Goal: Book appointment/travel/reservation

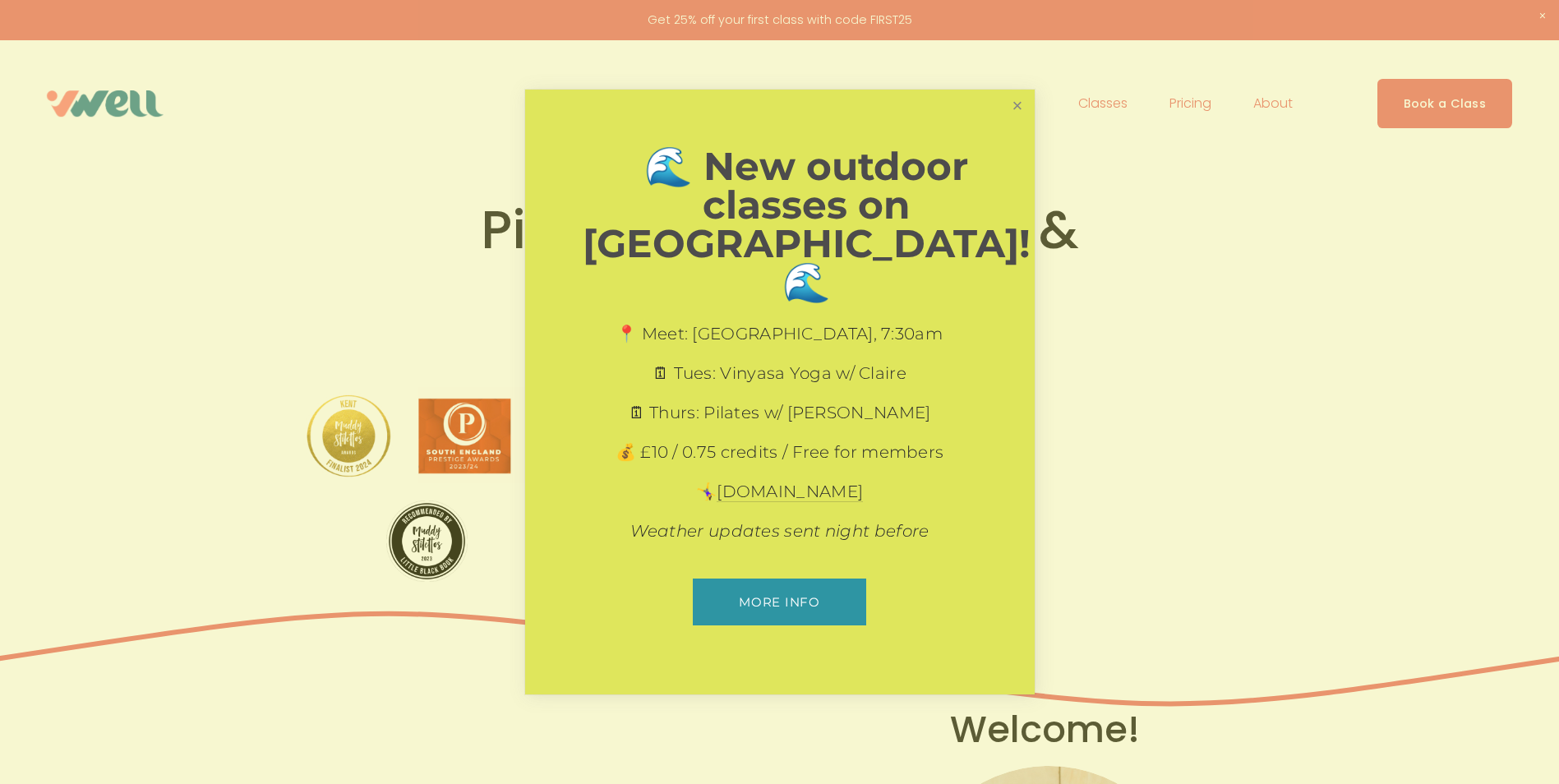
click at [1012, 121] on link "Close" at bounding box center [1017, 106] width 28 height 28
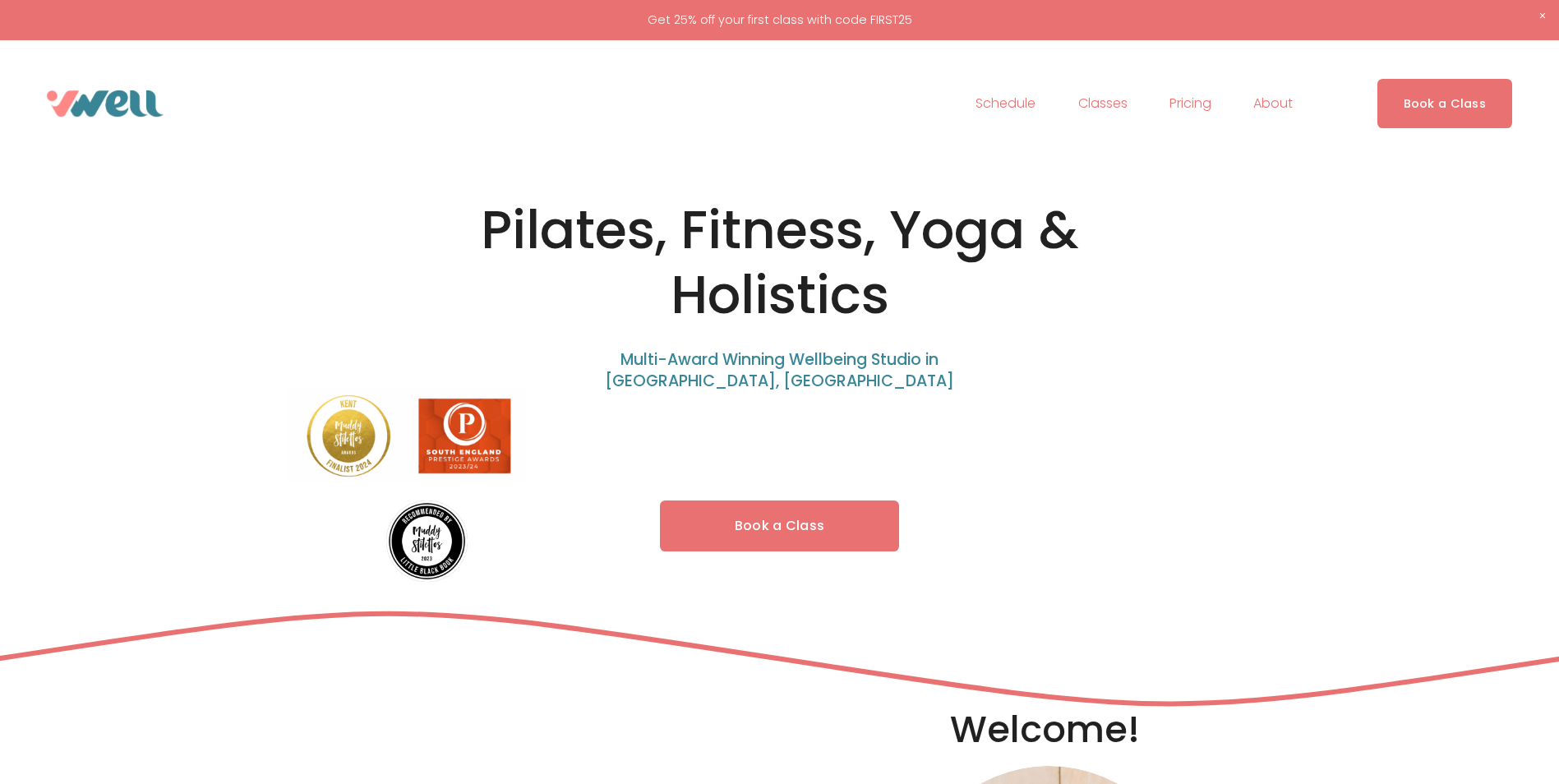
click at [1017, 103] on link "Schedule" at bounding box center [1005, 103] width 60 height 27
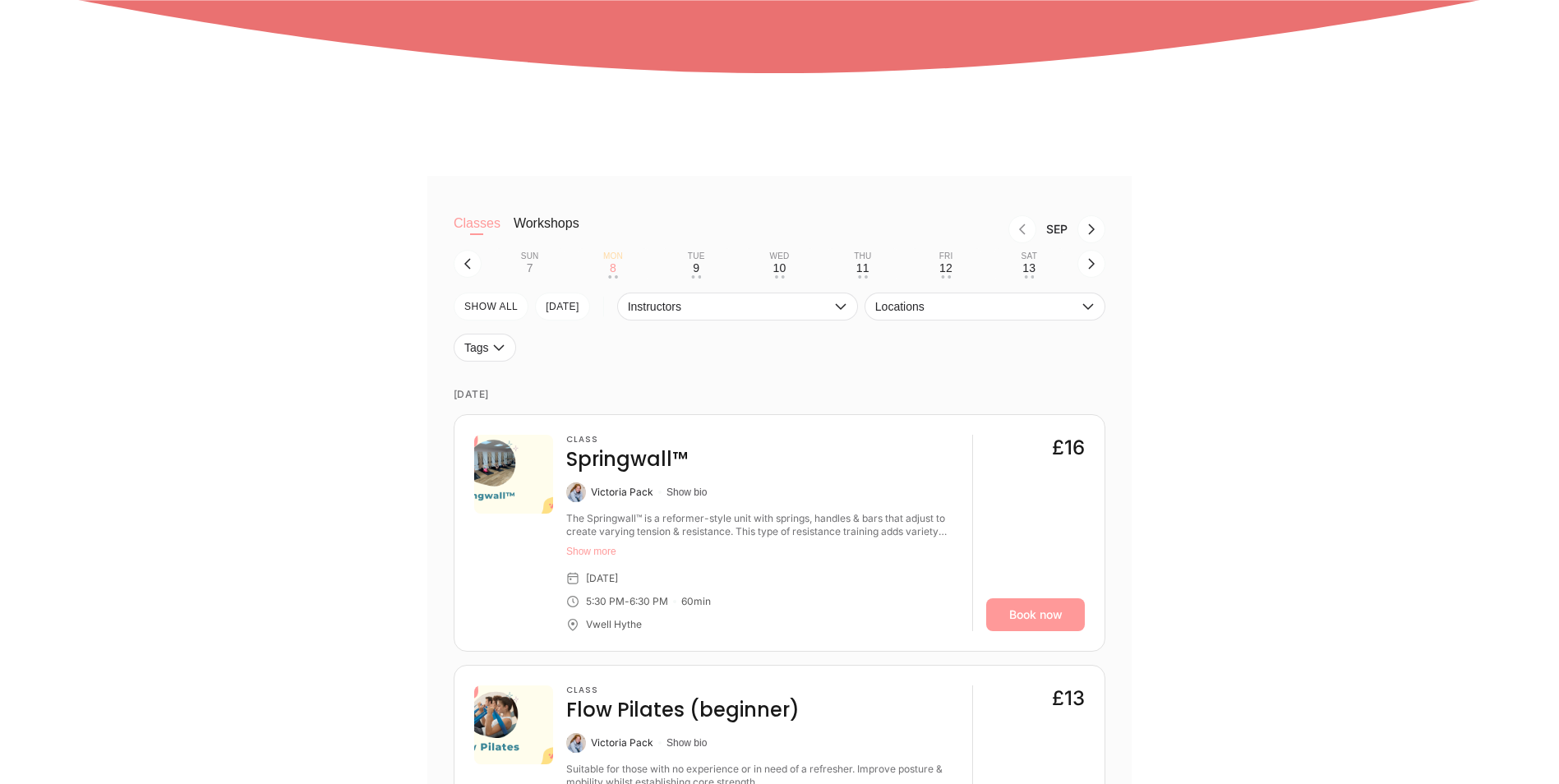
scroll to position [493, 0]
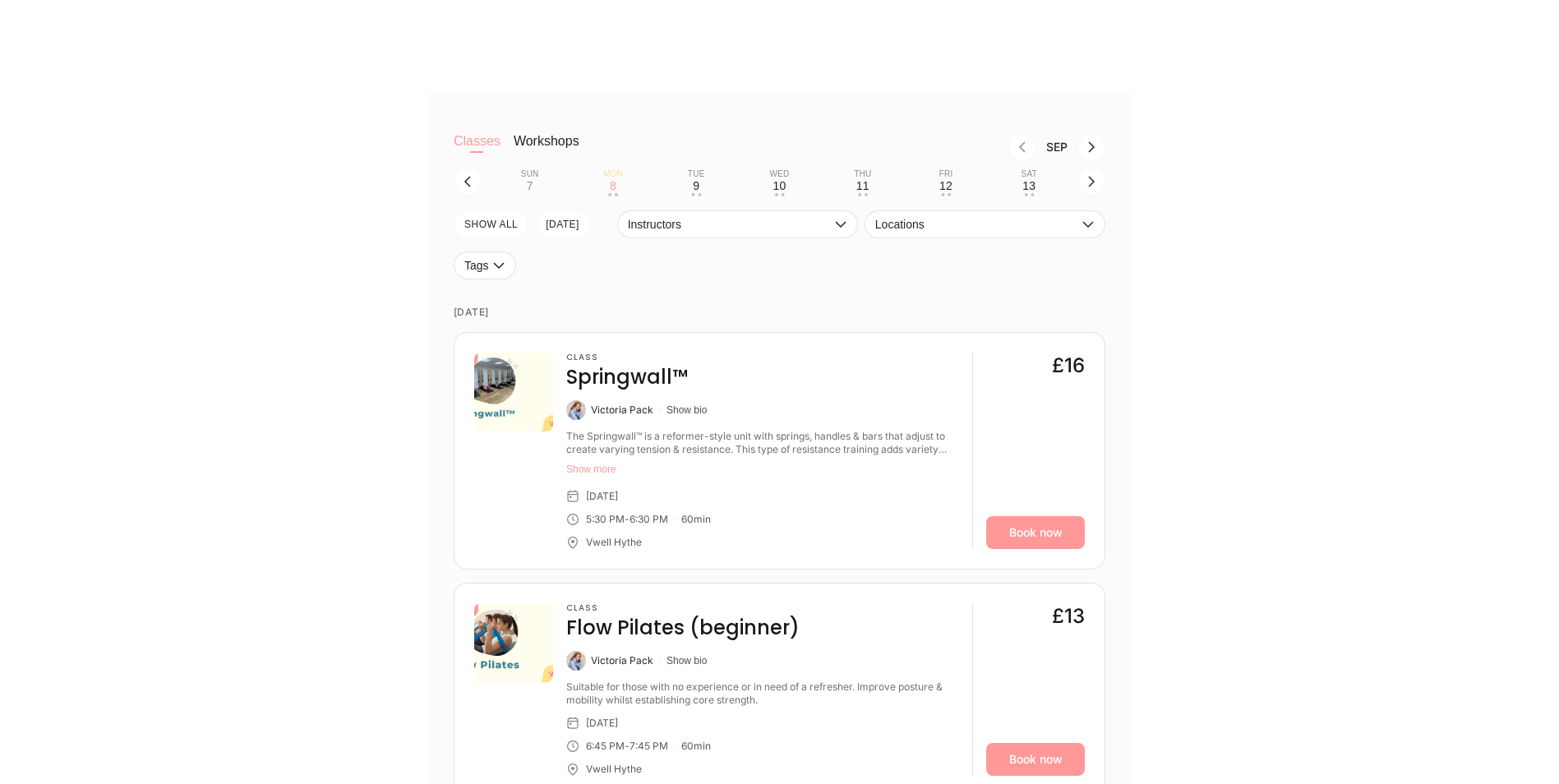
click at [588, 469] on button "Show more" at bounding box center [762, 470] width 393 height 13
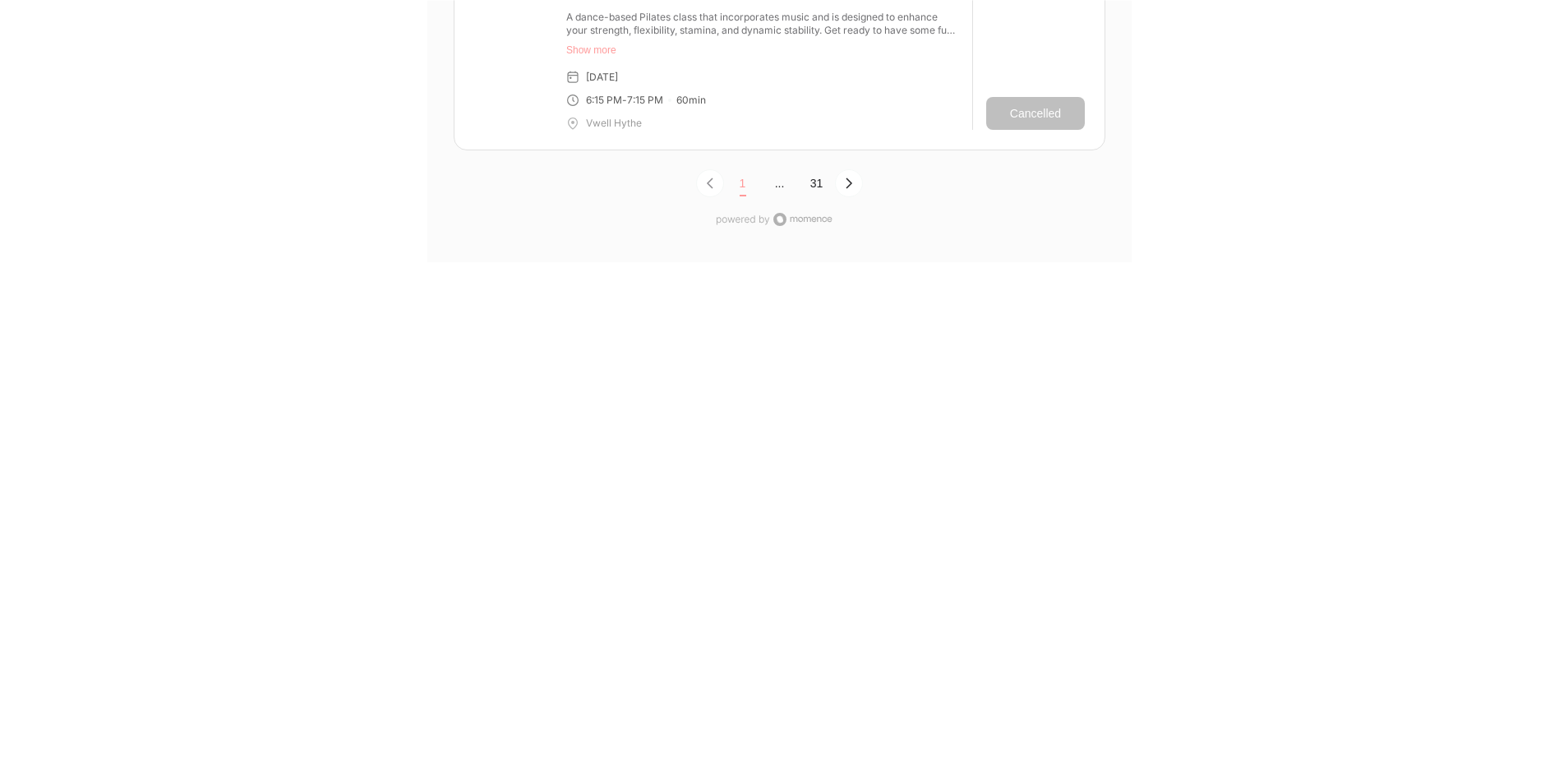
scroll to position [5752, 0]
click at [818, 159] on button "31" at bounding box center [816, 172] width 37 height 27
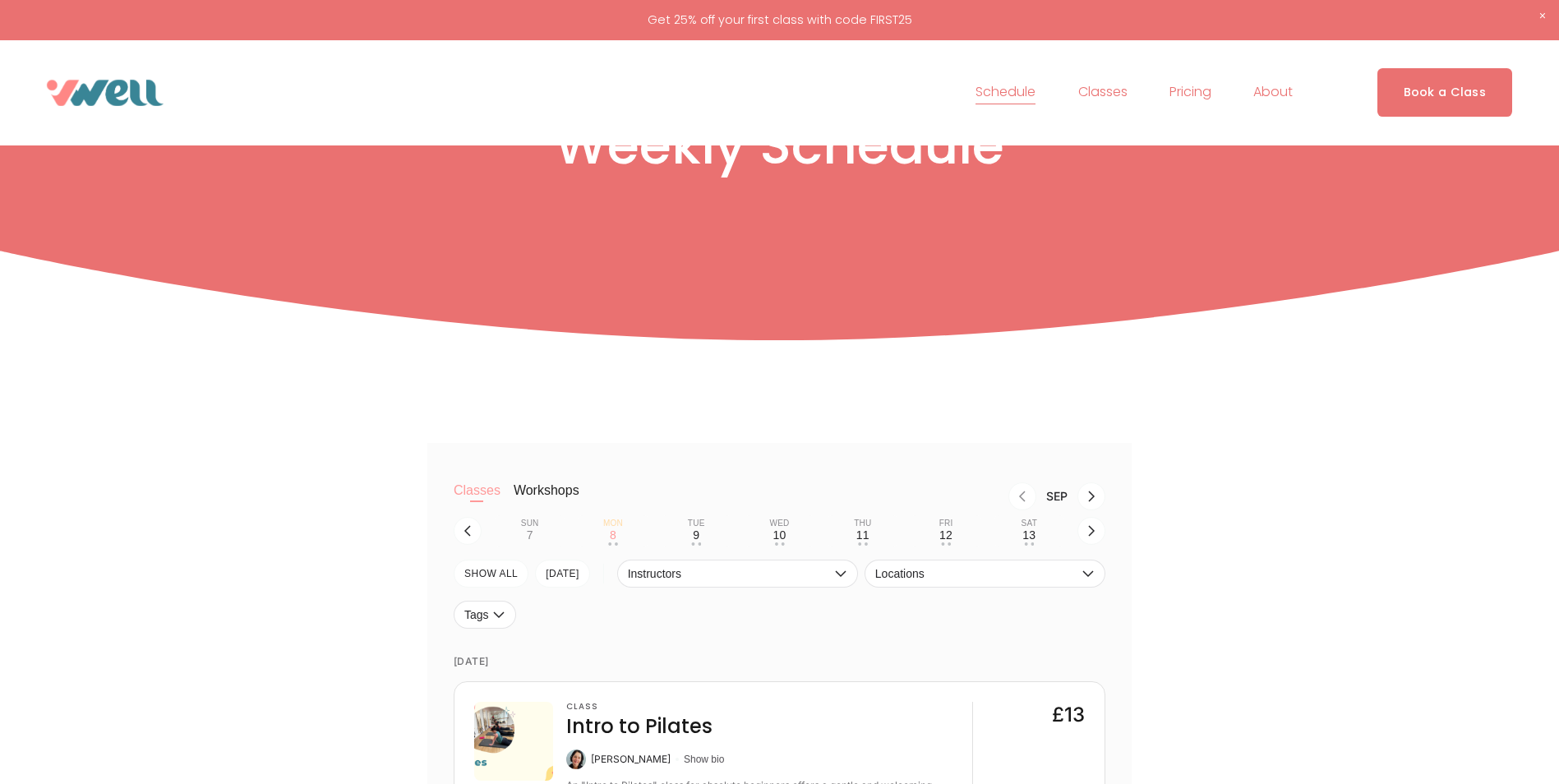
scroll to position [226, 0]
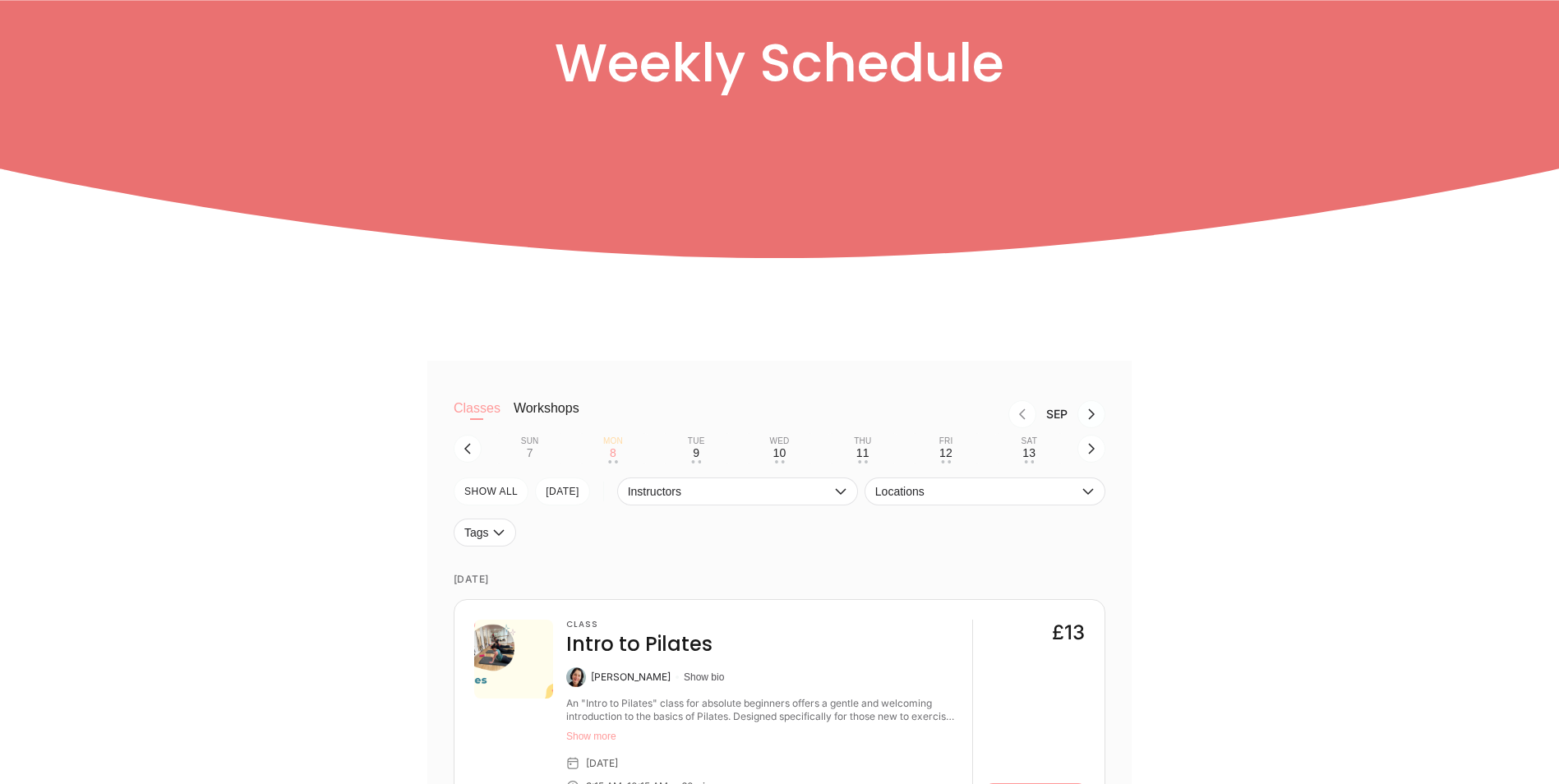
click at [1097, 417] on icon "Next month, Oct" at bounding box center [1092, 414] width 13 height 13
click at [1095, 416] on icon "Next month, Nov" at bounding box center [1092, 414] width 13 height 13
click at [1092, 451] on icon "button" at bounding box center [1092, 449] width 13 height 13
click at [614, 452] on div "10" at bounding box center [614, 453] width 13 height 13
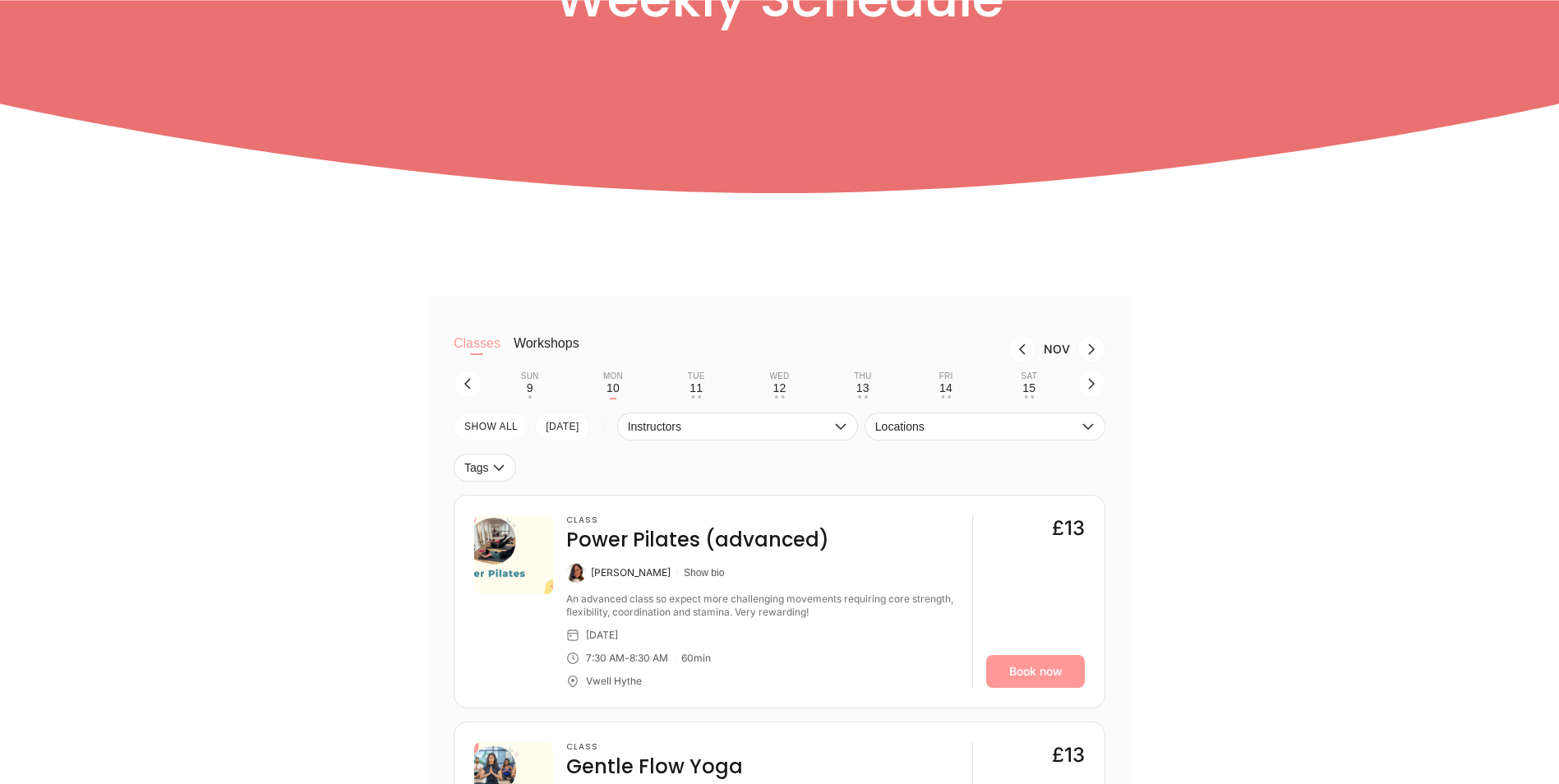
scroll to position [308, 0]
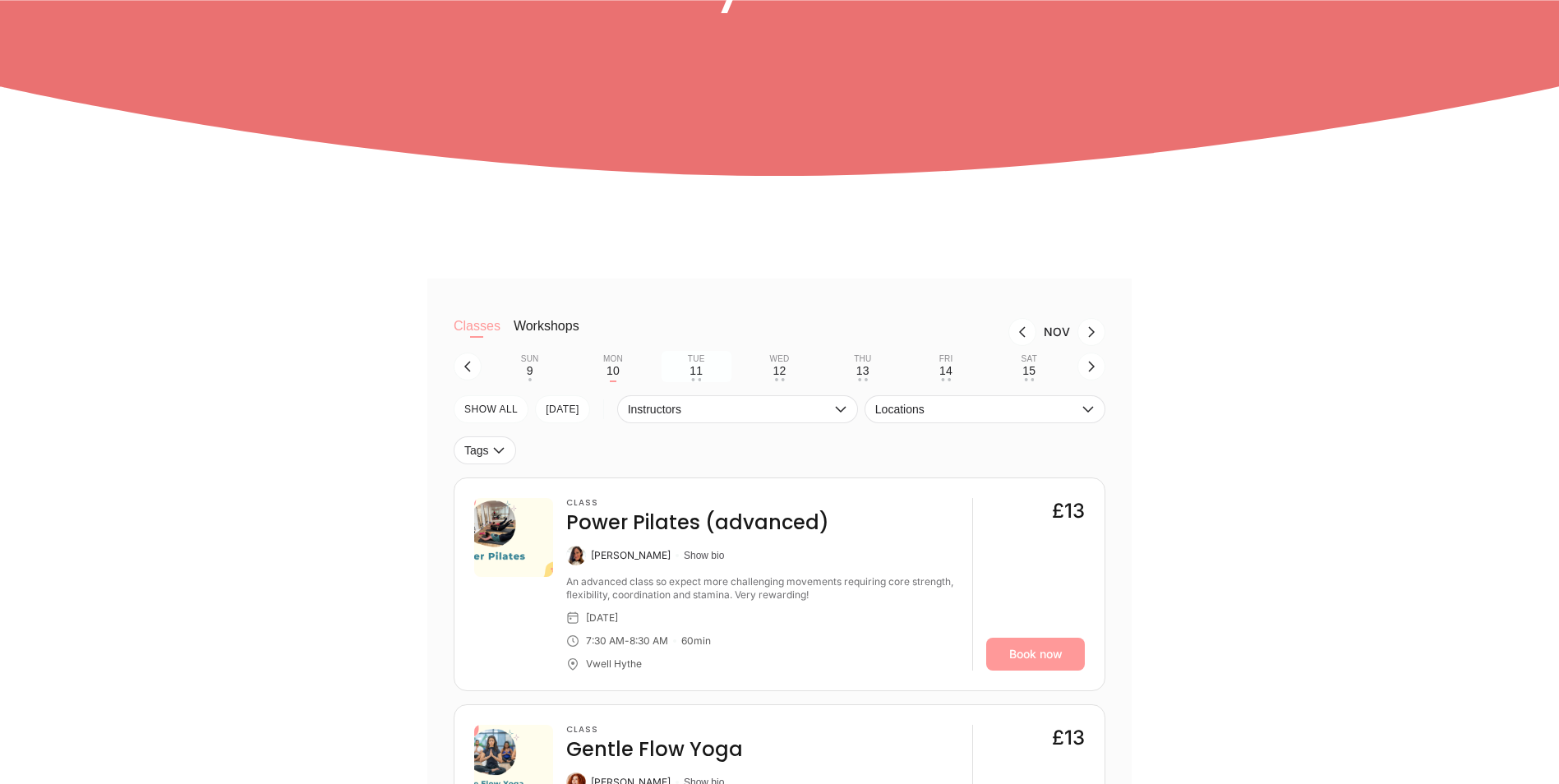
click at [700, 381] on div "• •" at bounding box center [696, 379] width 9 height 3
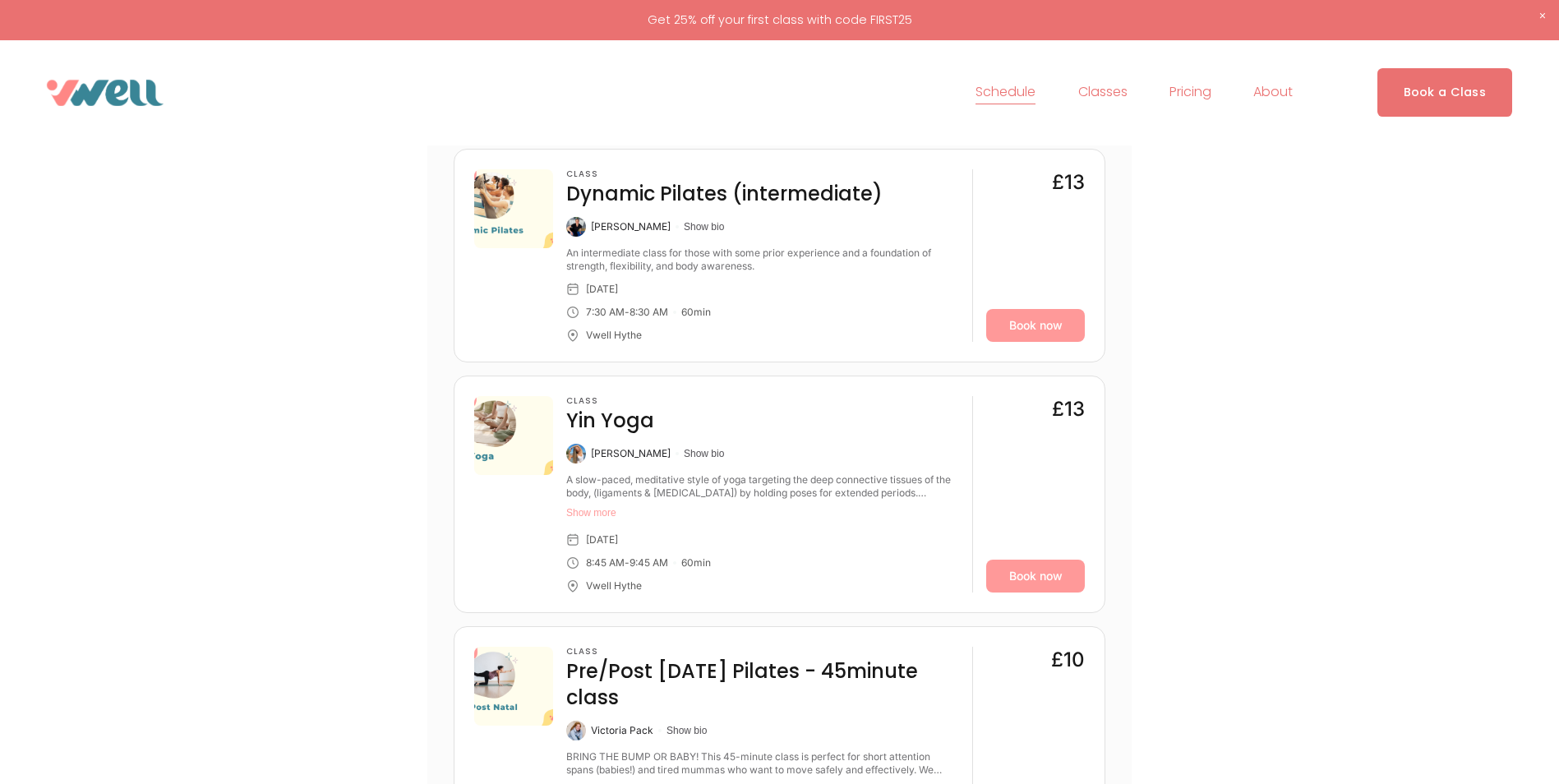
scroll to position [226, 0]
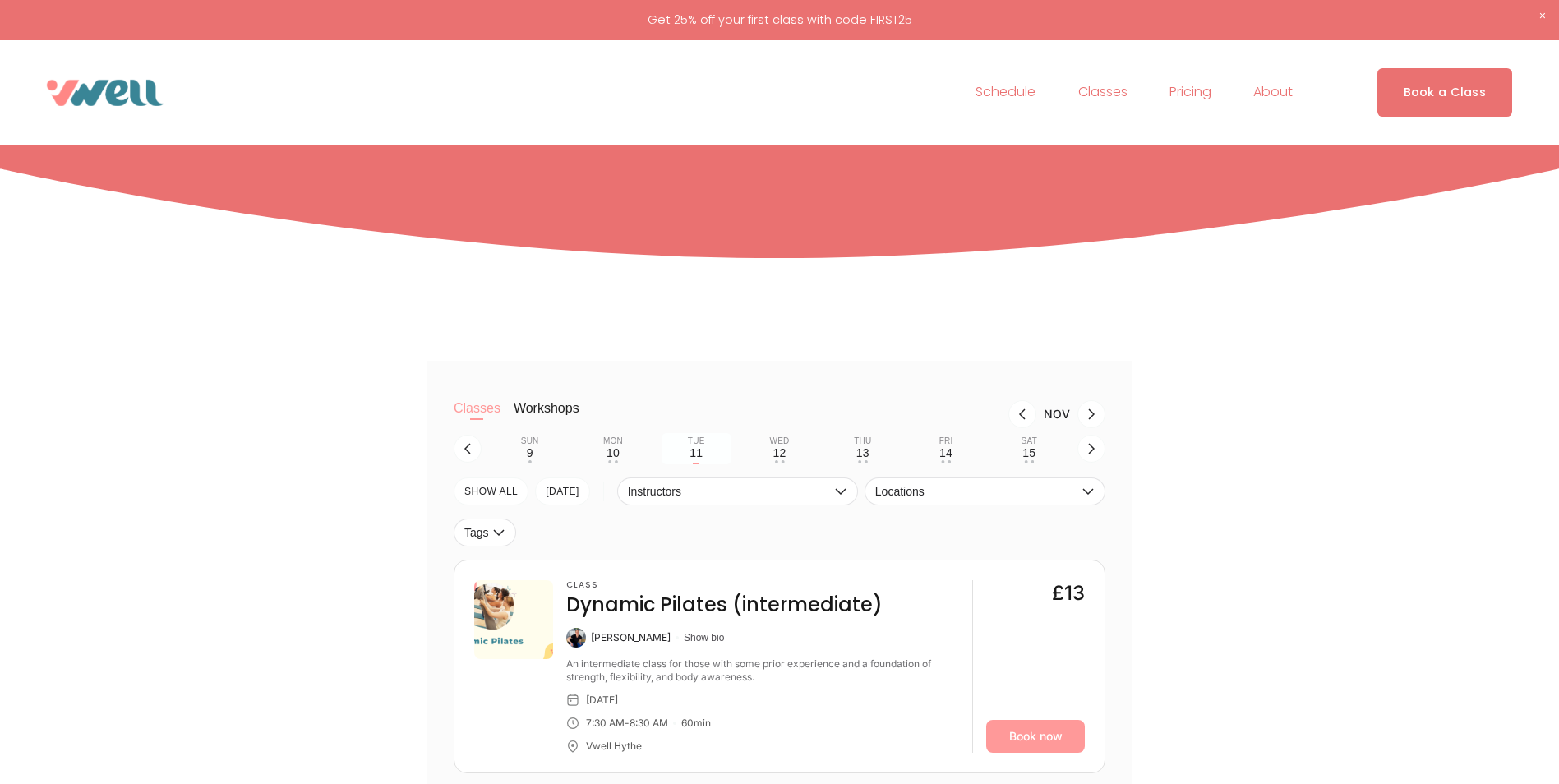
click at [1175, 92] on link "Pricing" at bounding box center [1191, 93] width 42 height 27
